Goal: Information Seeking & Learning: Learn about a topic

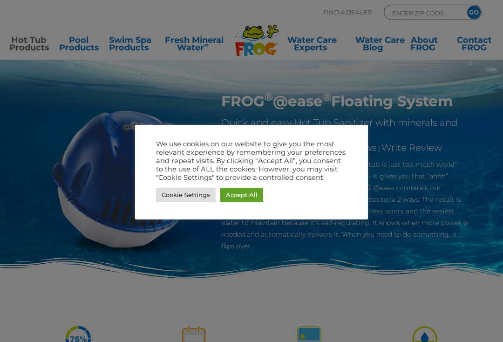
click at [244, 193] on link "Accept All" at bounding box center [241, 195] width 43 height 14
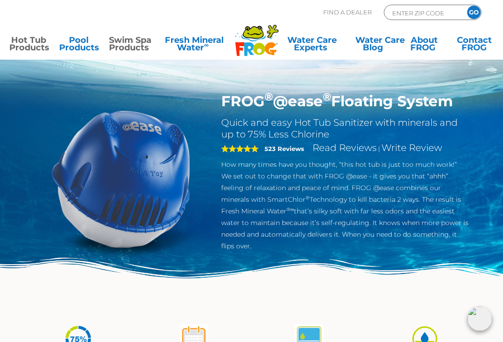
click at [129, 44] on link "Swim Spa Products" at bounding box center [128, 45] width 39 height 19
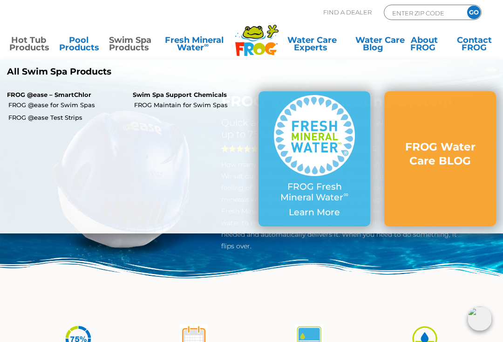
click at [124, 46] on link "Swim Spa Products" at bounding box center [128, 45] width 39 height 19
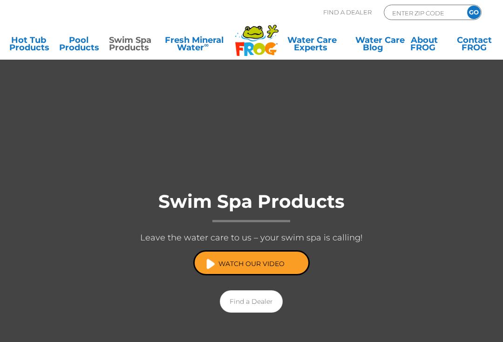
click at [83, 283] on div "Swim Spa Products Leave the water care to us – your swim spa is calling! Watch …" at bounding box center [251, 249] width 503 height 148
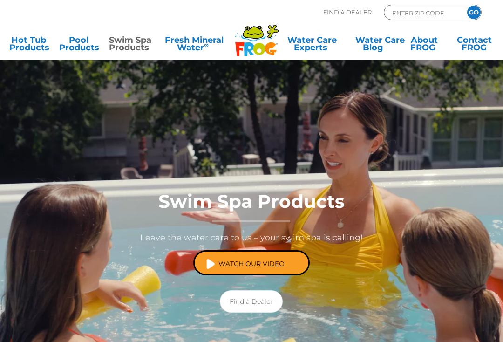
click at [215, 259] on link "Watch Our Video" at bounding box center [251, 262] width 116 height 25
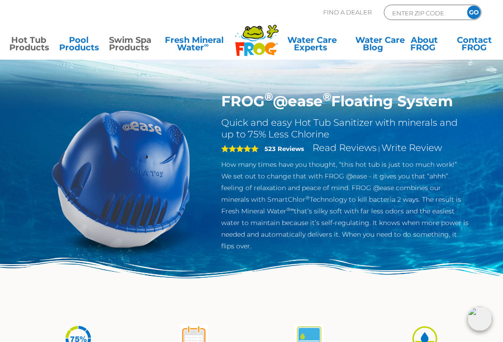
click at [130, 44] on link "Swim Spa Products" at bounding box center [128, 45] width 39 height 19
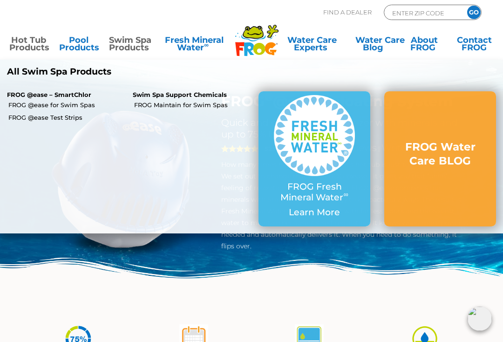
click at [128, 49] on link "Swim Spa Products" at bounding box center [128, 45] width 39 height 19
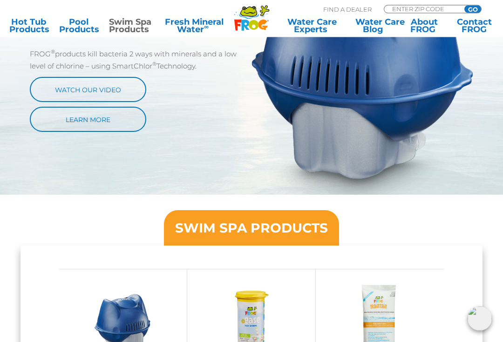
scroll to position [503, 0]
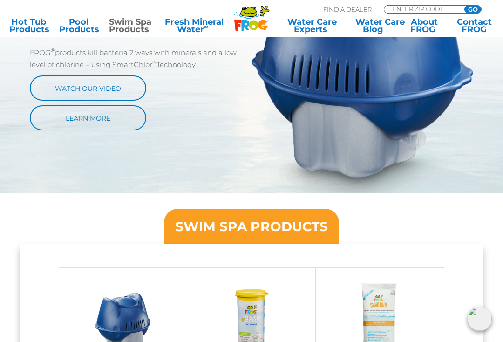
click at [60, 123] on link "Learn More" at bounding box center [88, 117] width 116 height 25
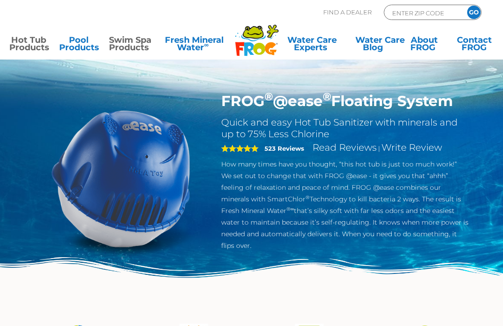
click at [131, 42] on link "Swim Spa Products" at bounding box center [128, 45] width 39 height 19
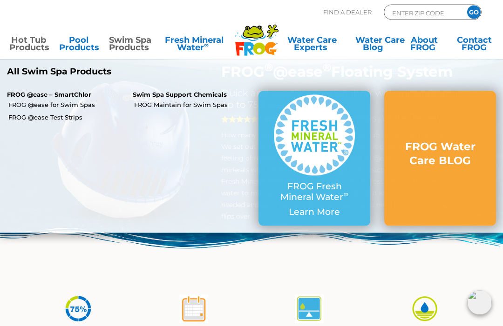
scroll to position [32, 0]
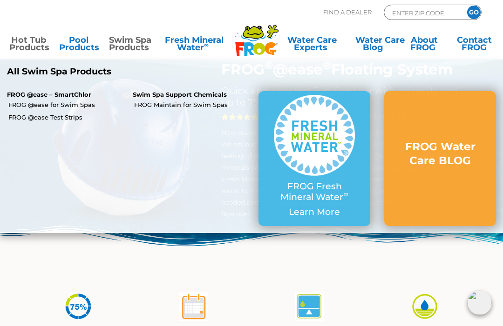
click at [45, 108] on link "FROG @ease for Swim Spas" at bounding box center [66, 105] width 117 height 8
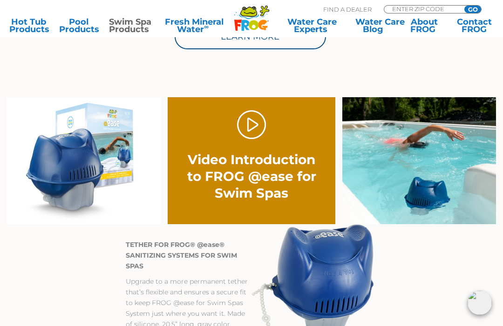
scroll to position [546, 0]
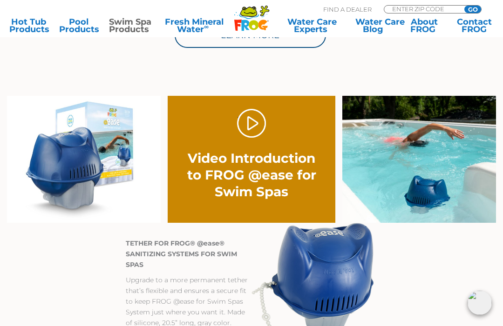
click at [222, 160] on h2 "Video Introduction to FROG @ease for Swim Spas" at bounding box center [251, 175] width 134 height 50
click at [251, 121] on link "." at bounding box center [251, 123] width 29 height 29
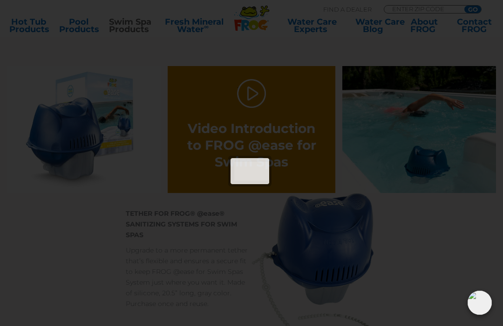
scroll to position [578, 0]
